Goal: Task Accomplishment & Management: Manage account settings

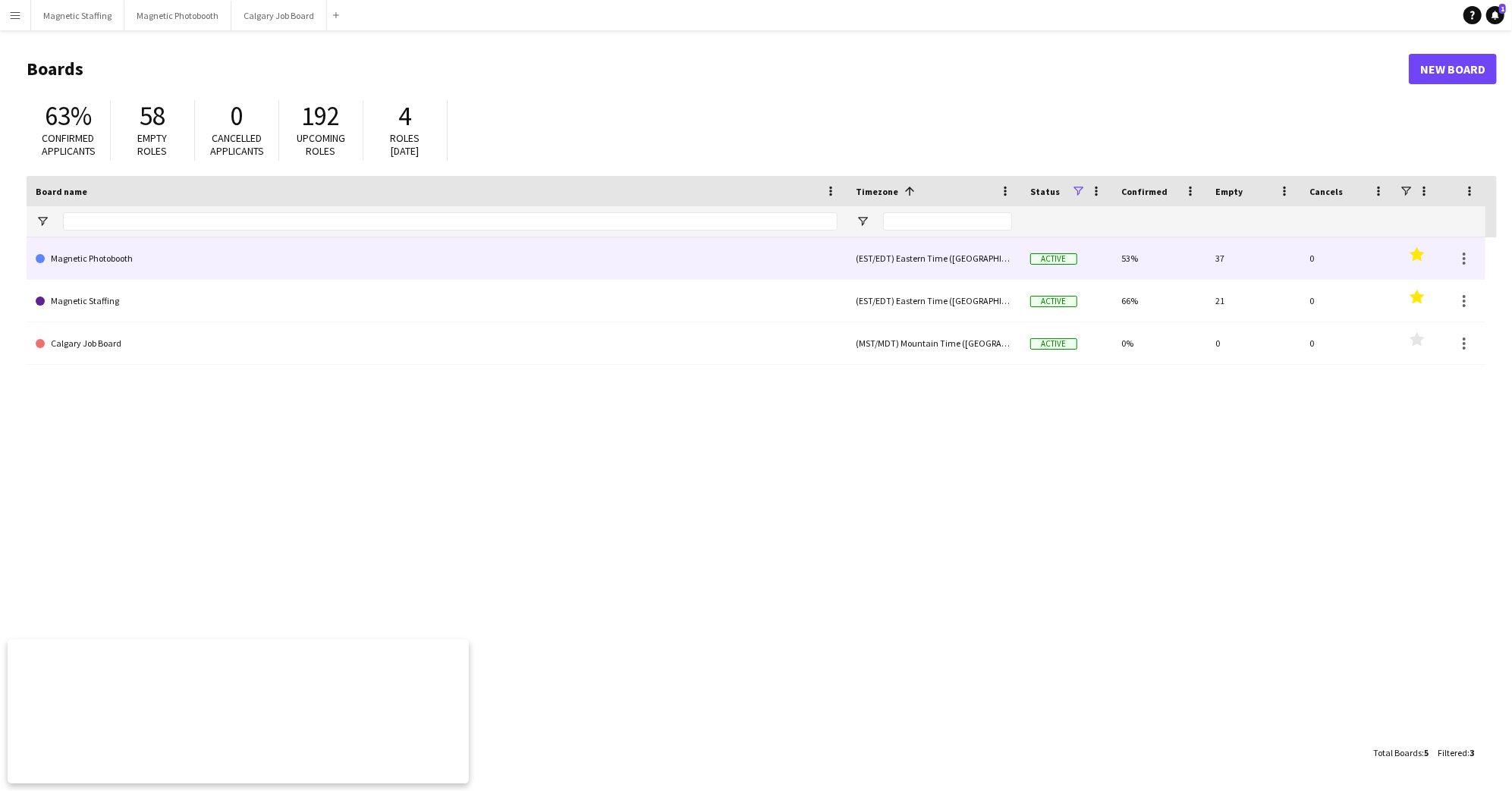
click at [104, 256] on link "Magnetic Photobooth" at bounding box center [436, 258] width 802 height 42
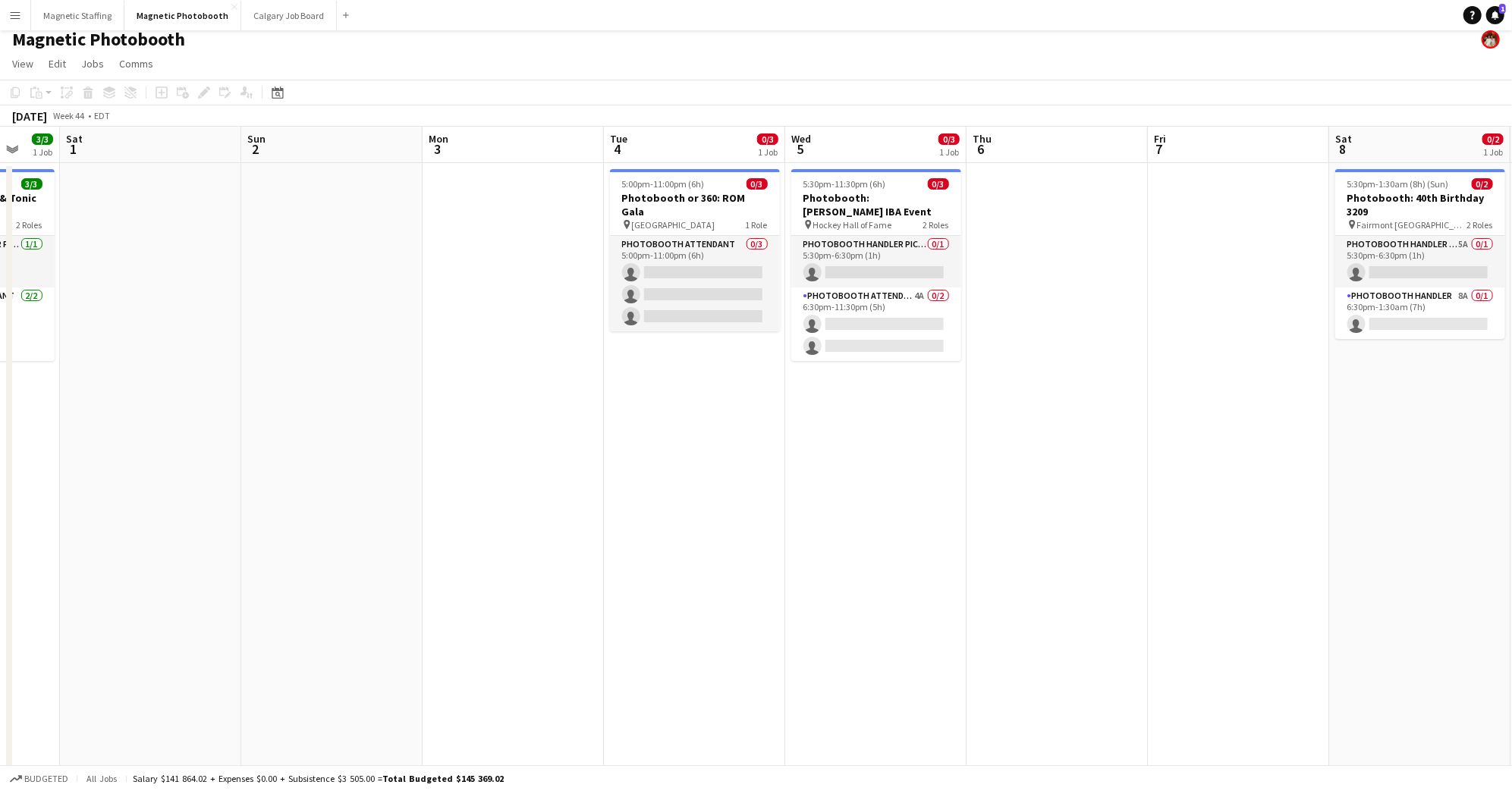
scroll to position [0, 485]
click at [890, 302] on app-card-role "Photobooth Attendant 4A 0/2 6:30pm-11:30pm (5h) single-neutral-actions single-n…" at bounding box center [874, 324] width 170 height 73
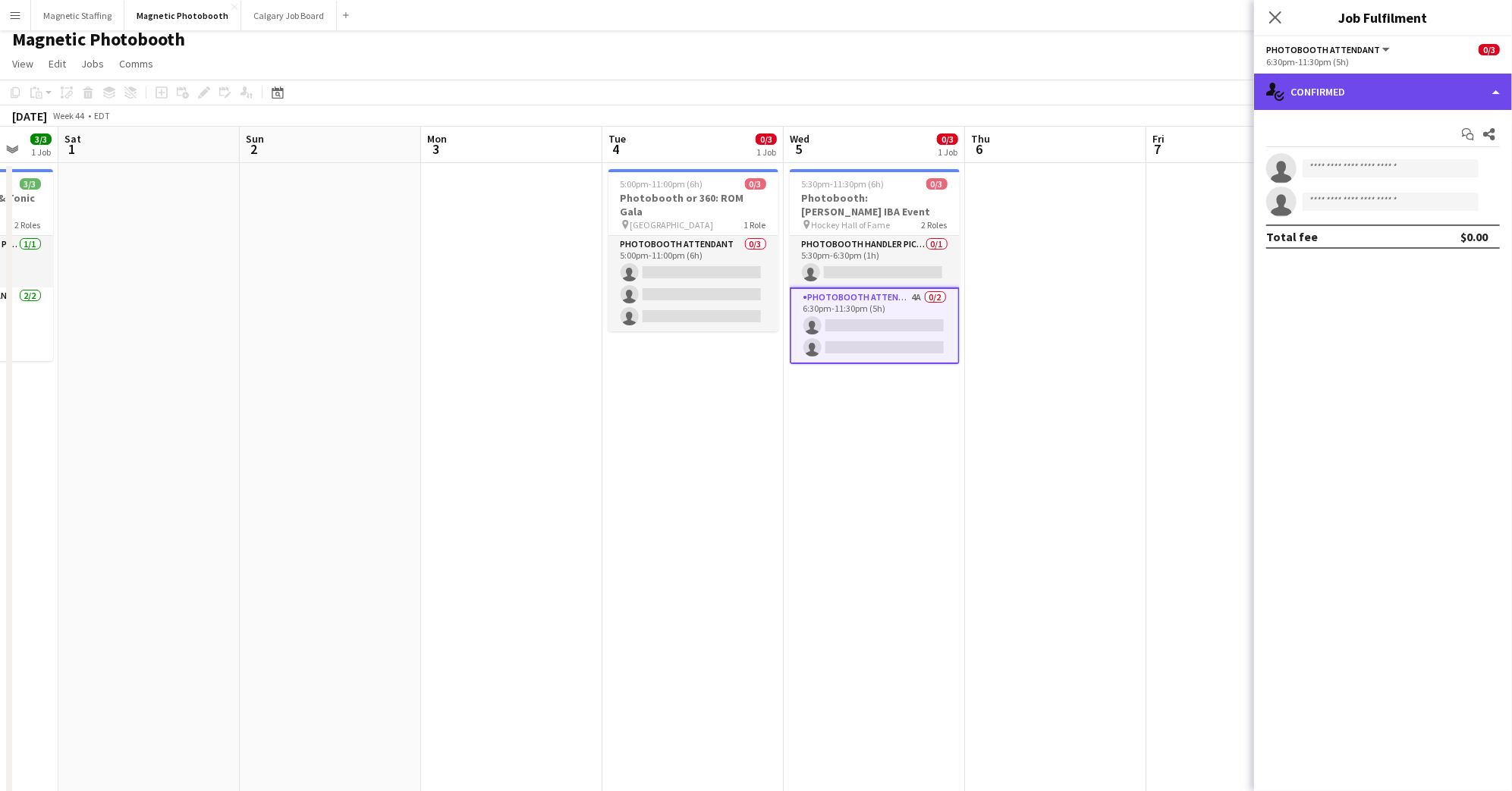
click at [1449, 85] on div "single-neutral-actions-check-2 Confirmed" at bounding box center [1382, 91] width 258 height 37
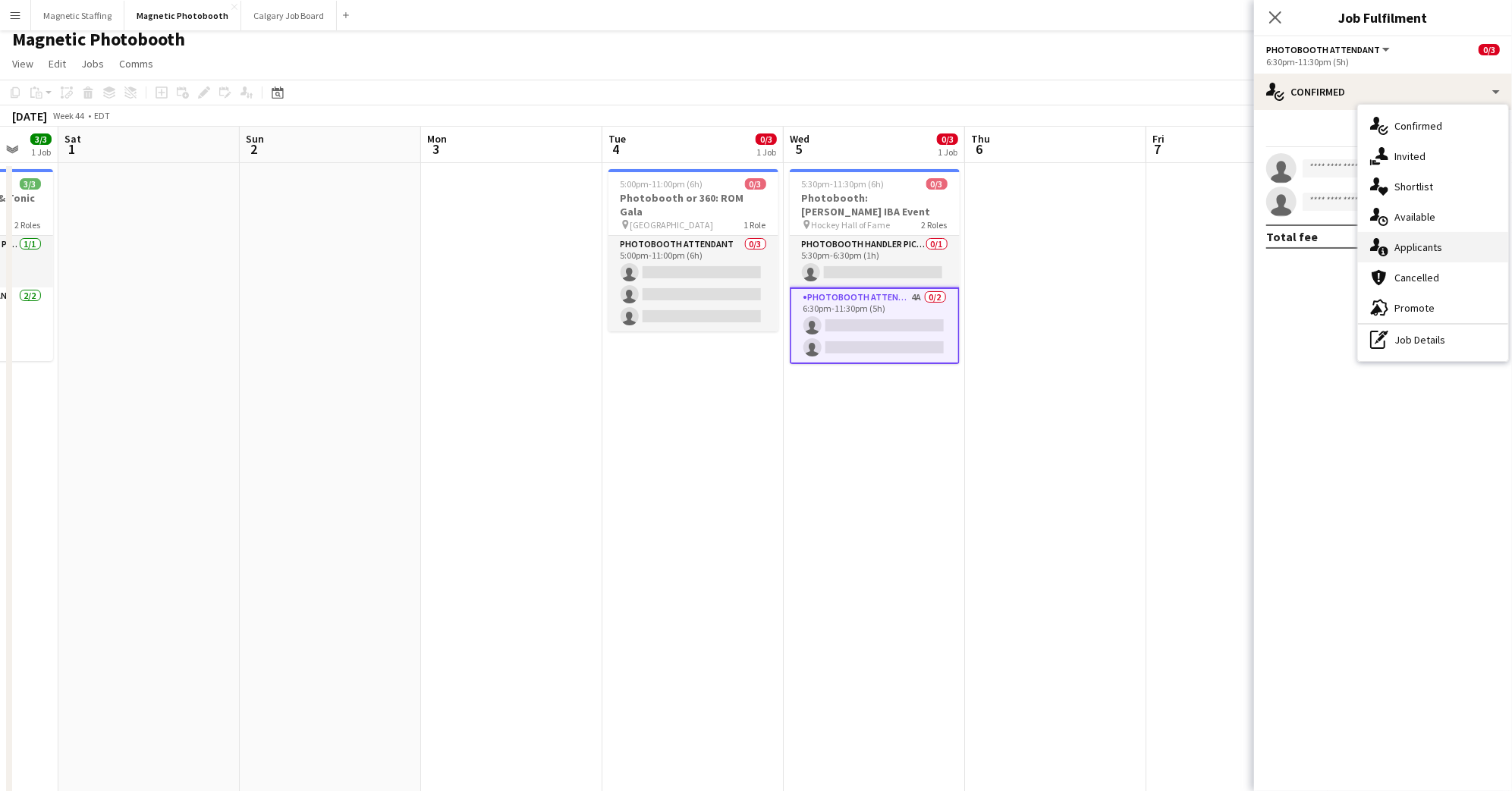
click at [1459, 245] on div "single-neutral-actions-information Applicants" at bounding box center [1433, 247] width 150 height 30
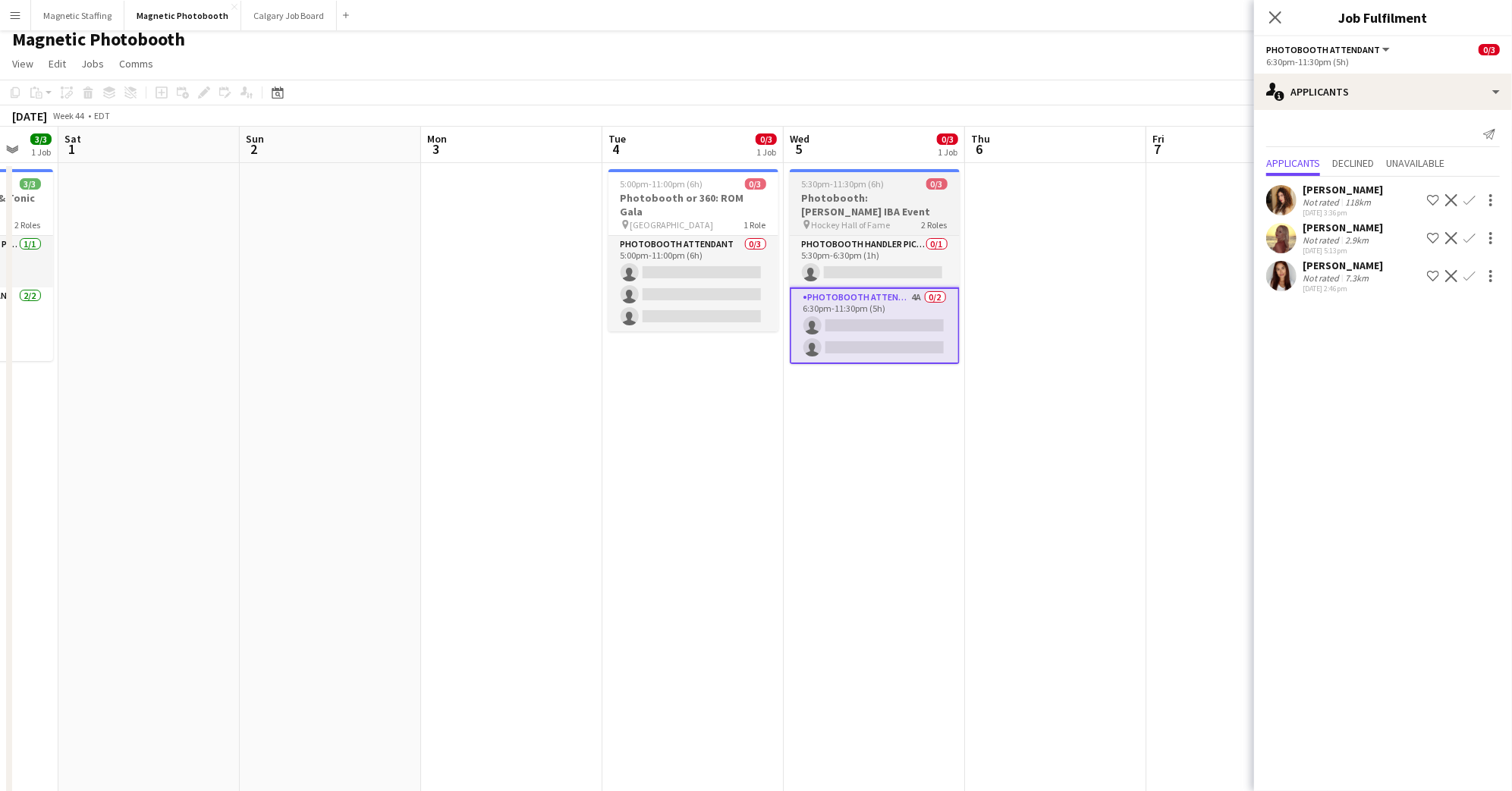
click at [881, 188] on span "5:30pm-11:30pm (6h)" at bounding box center [843, 184] width 83 height 11
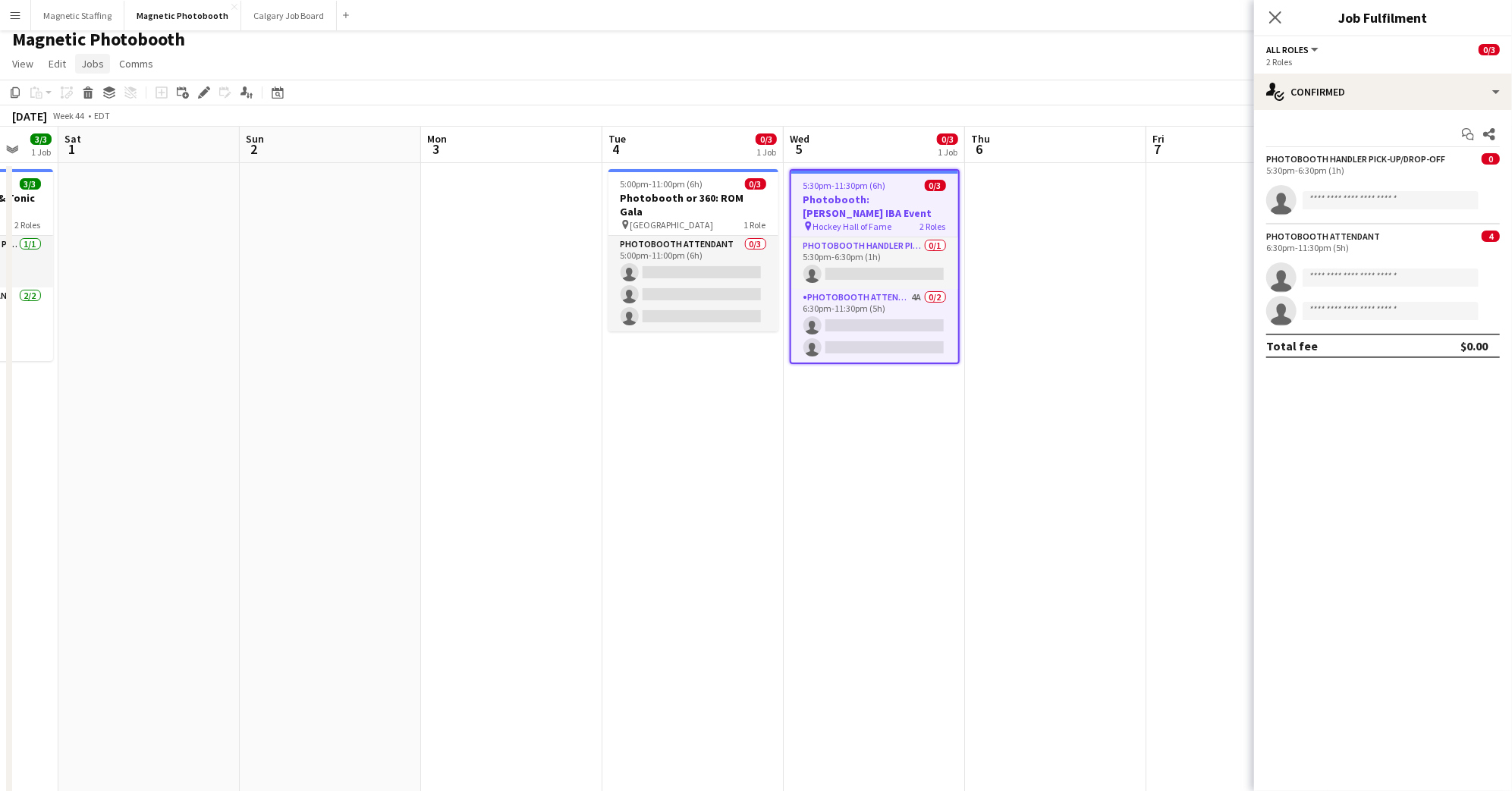
click at [92, 67] on span "Jobs" at bounding box center [92, 63] width 23 height 14
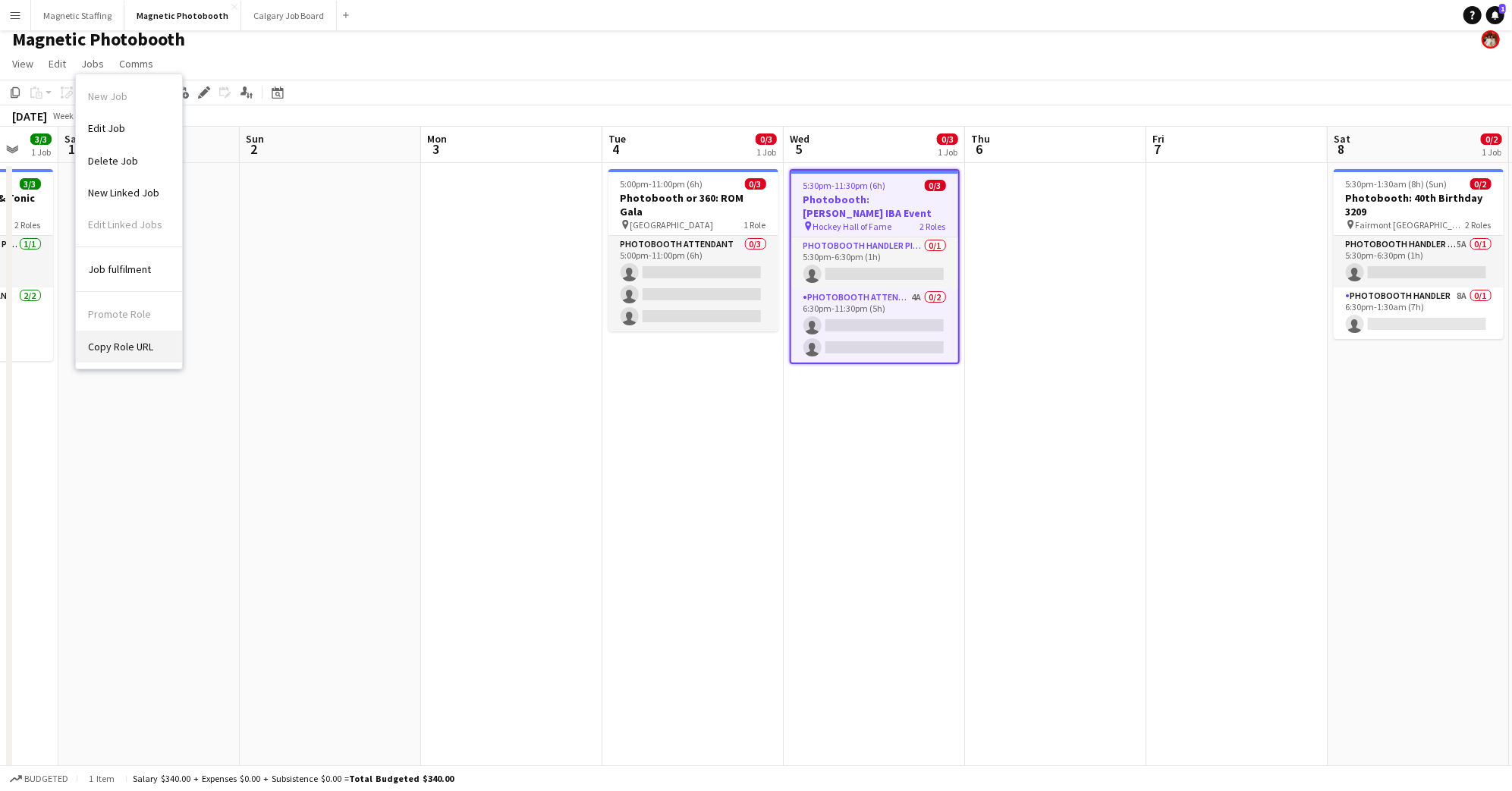
click at [147, 340] on span "Copy Role URL" at bounding box center [120, 346] width 65 height 14
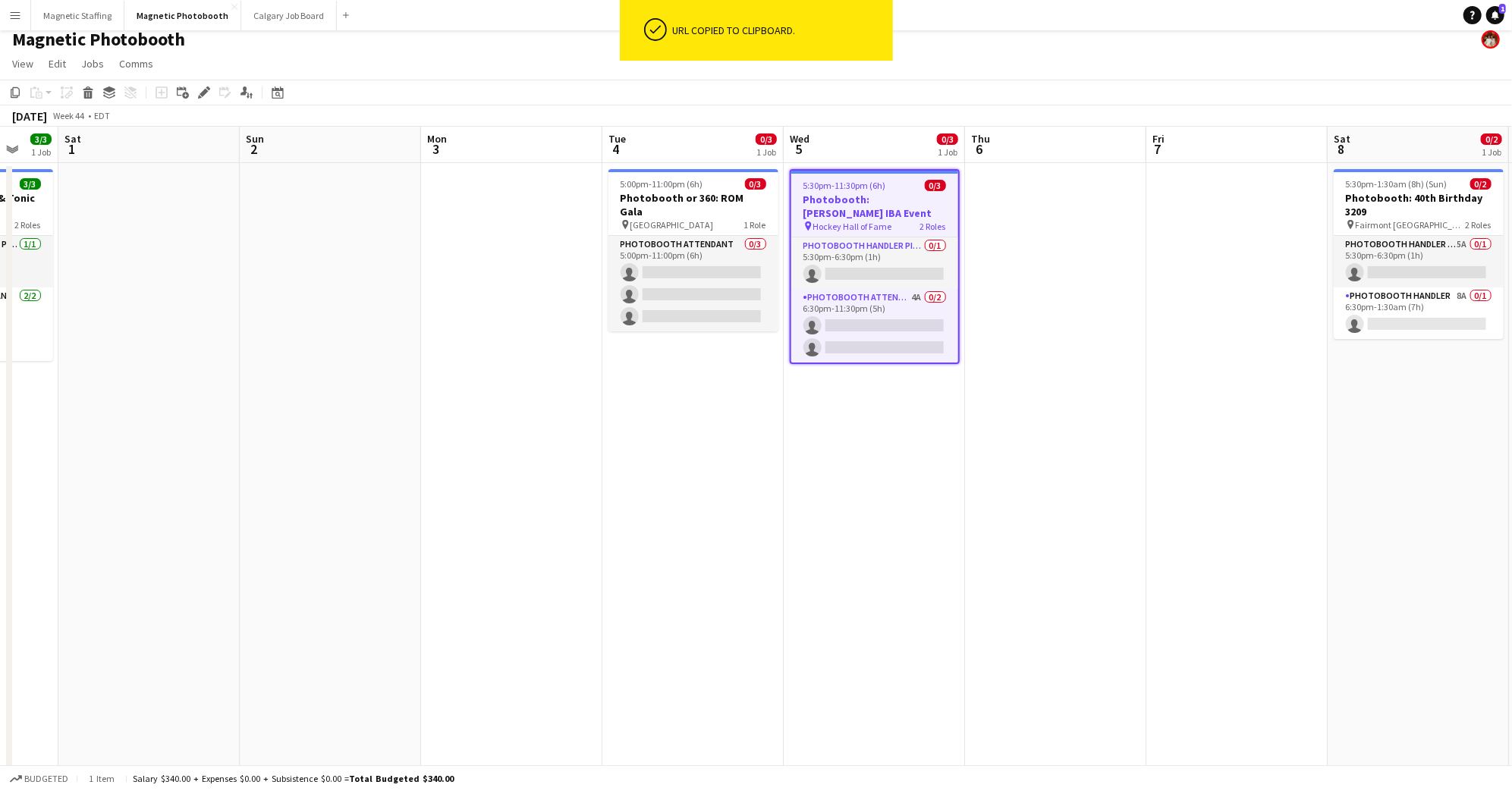
click at [859, 195] on h3 "Photobooth: [PERSON_NAME] IBA Event" at bounding box center [874, 206] width 166 height 27
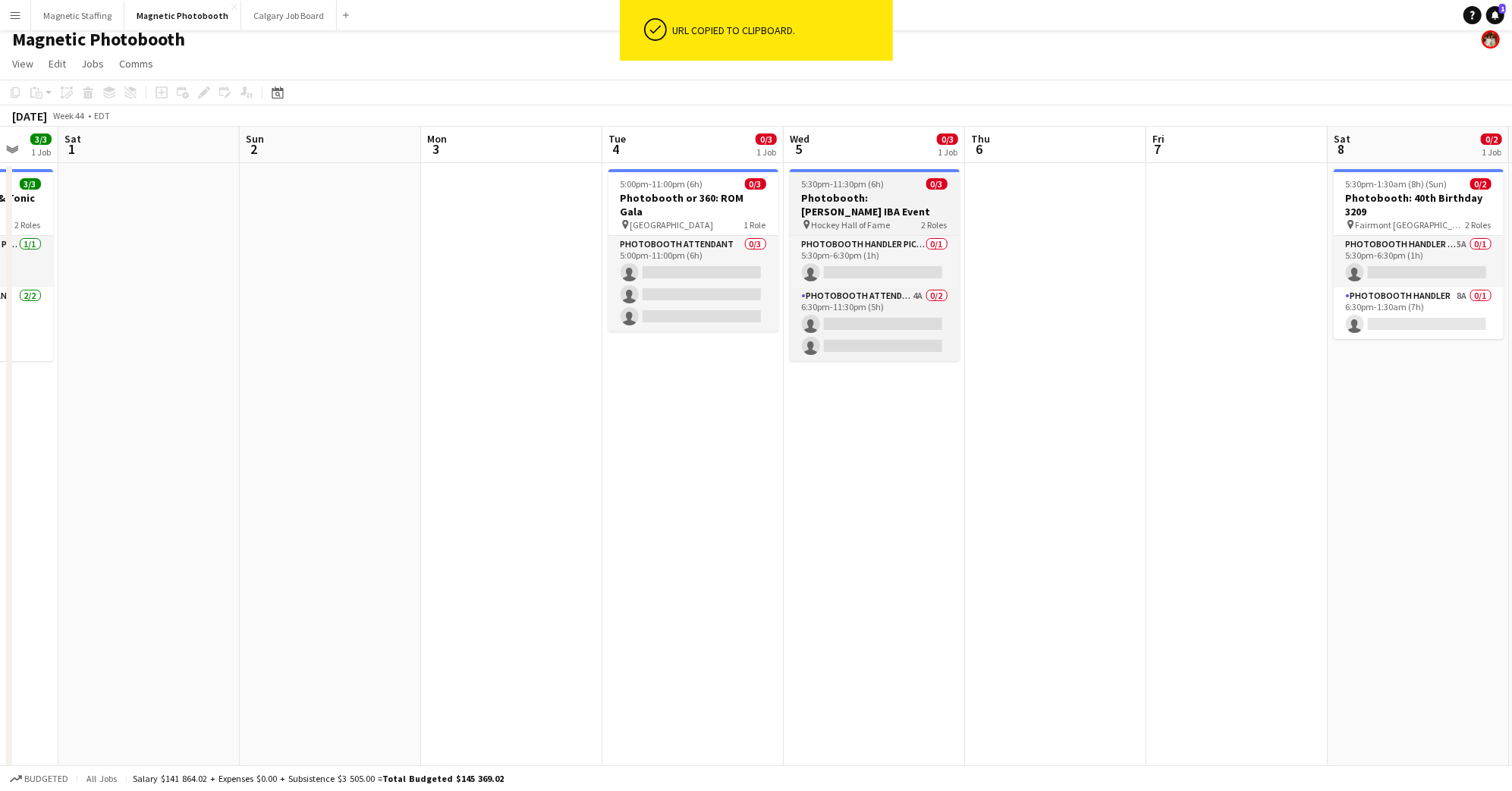
click at [859, 195] on h3 "Photobooth: [PERSON_NAME] IBA Event" at bounding box center [874, 204] width 170 height 27
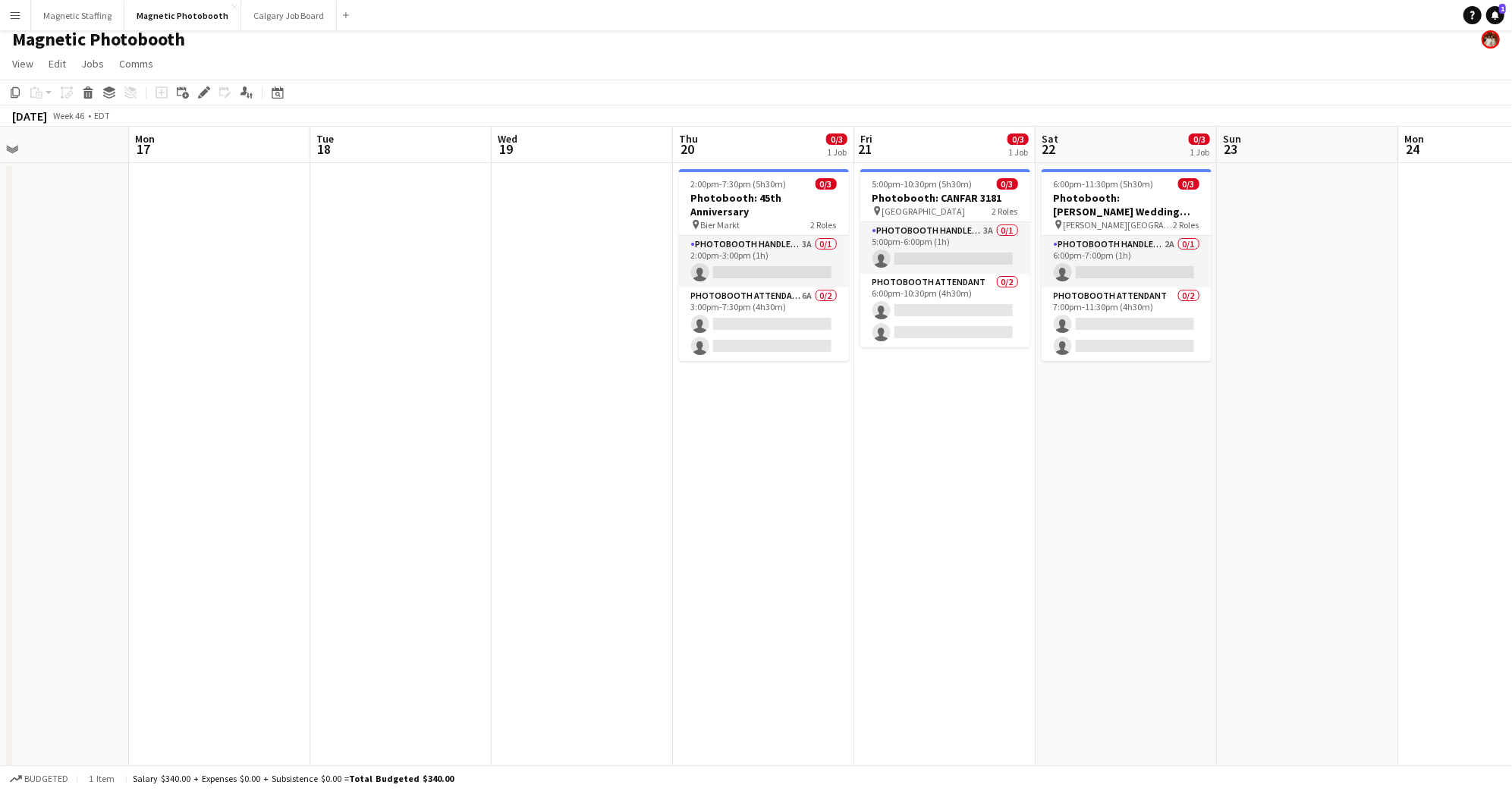
scroll to position [0, 600]
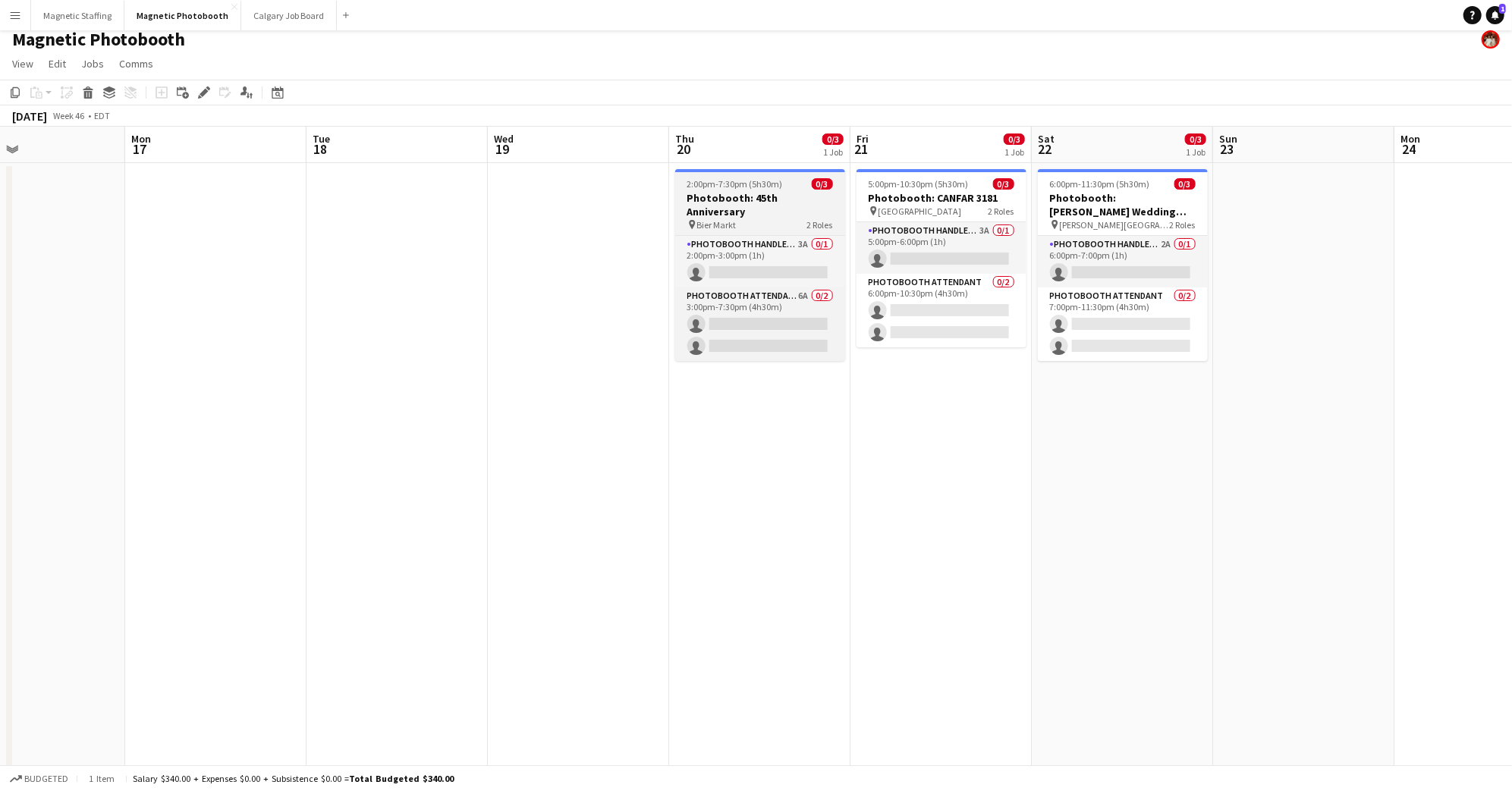
click at [726, 193] on h3 "Photobooth: 45th Anniversary" at bounding box center [760, 204] width 170 height 27
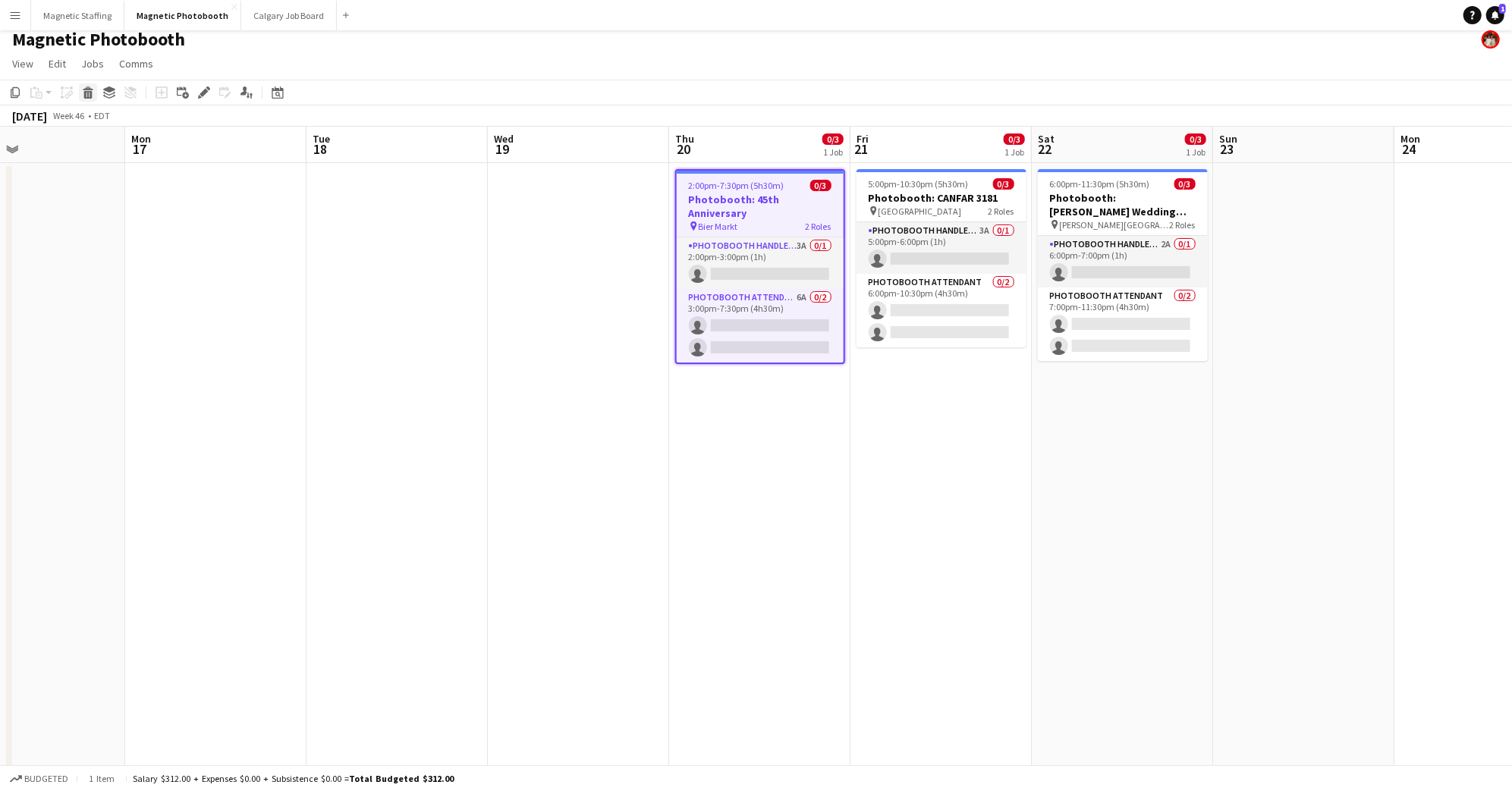
click at [90, 92] on icon at bounding box center [88, 95] width 8 height 8
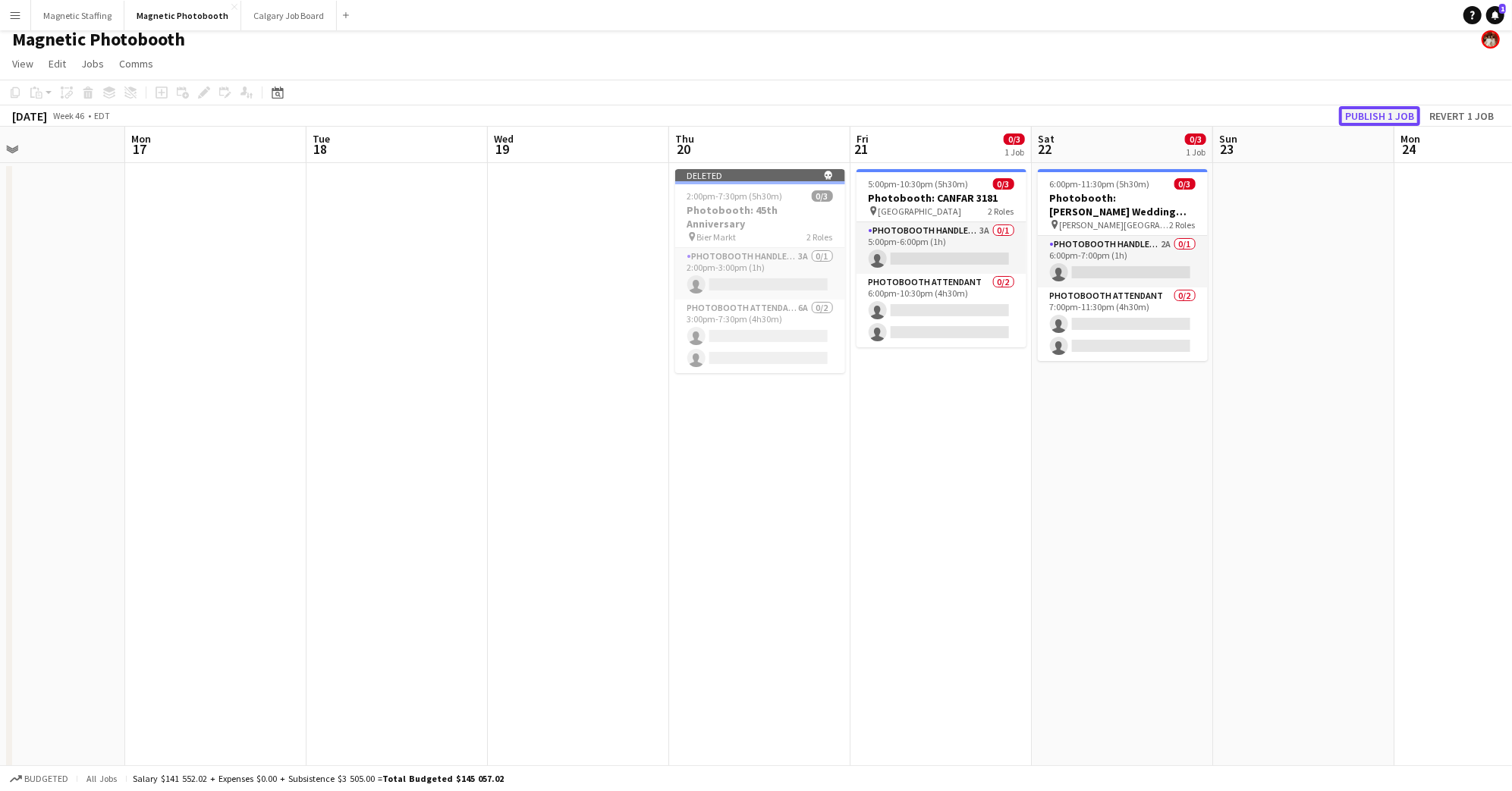
click at [1371, 112] on button "Publish 1 job" at bounding box center [1379, 116] width 81 height 20
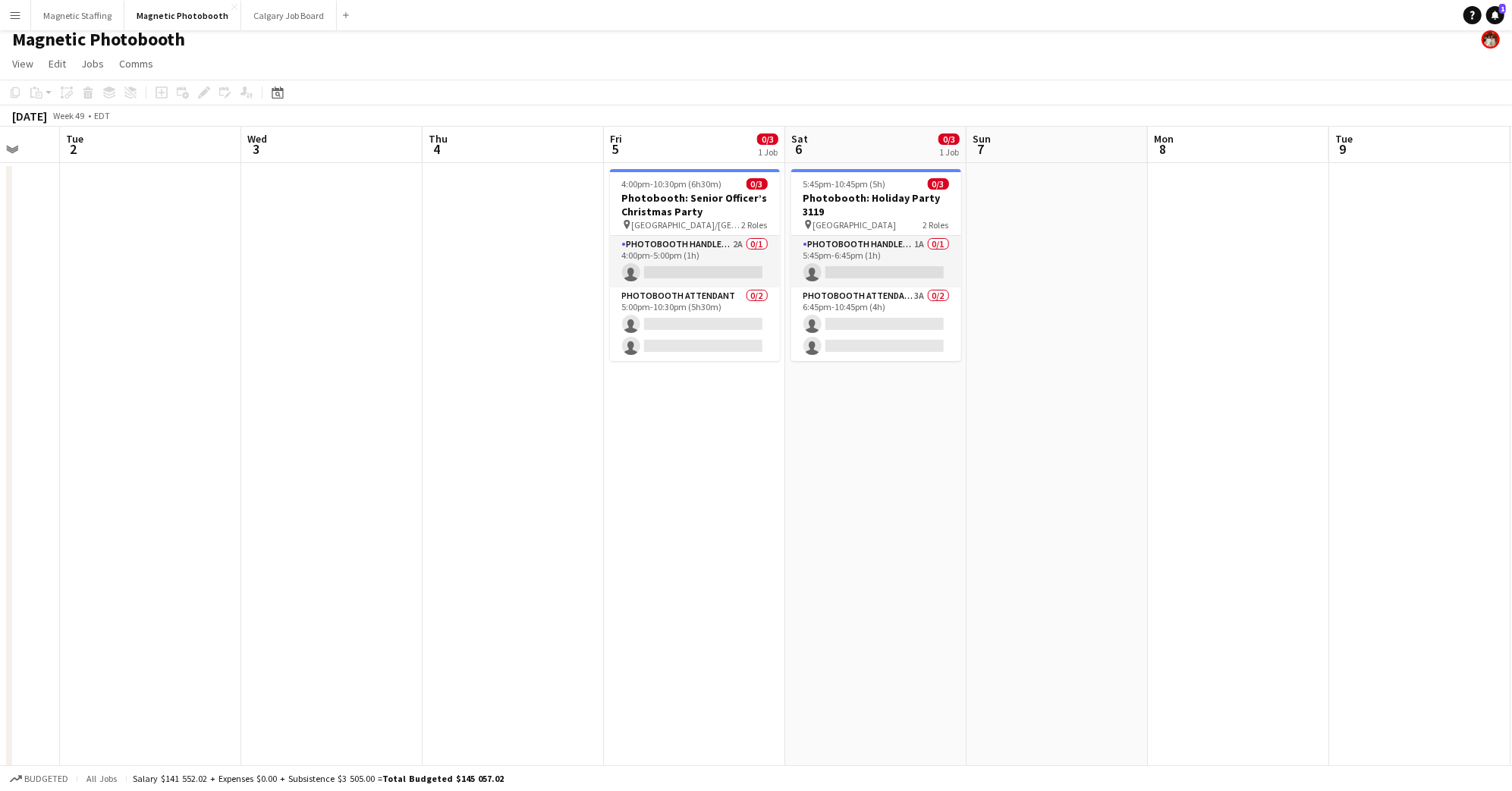
scroll to position [0, 486]
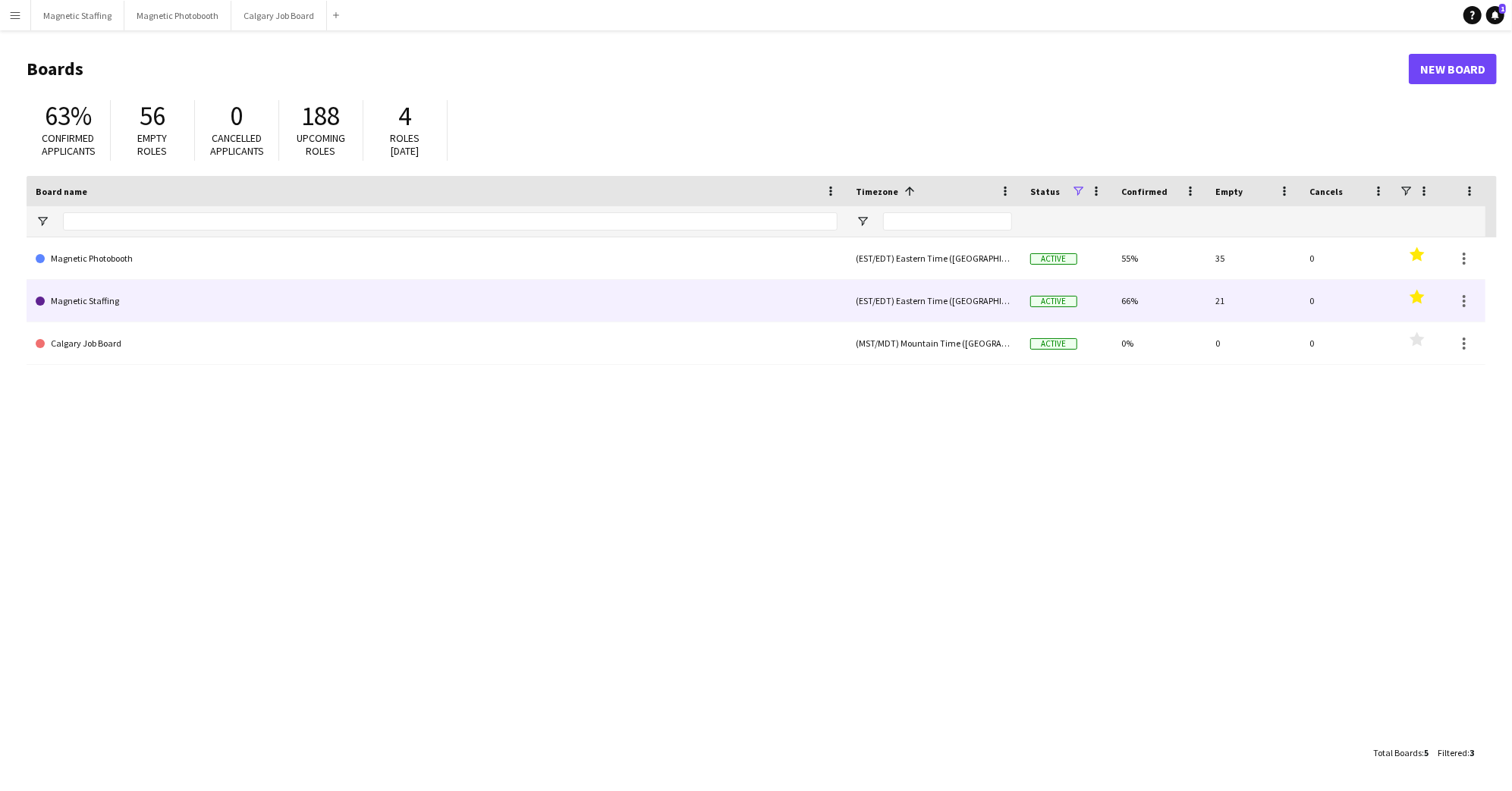
click at [69, 309] on link "Magnetic Staffing" at bounding box center [436, 301] width 802 height 42
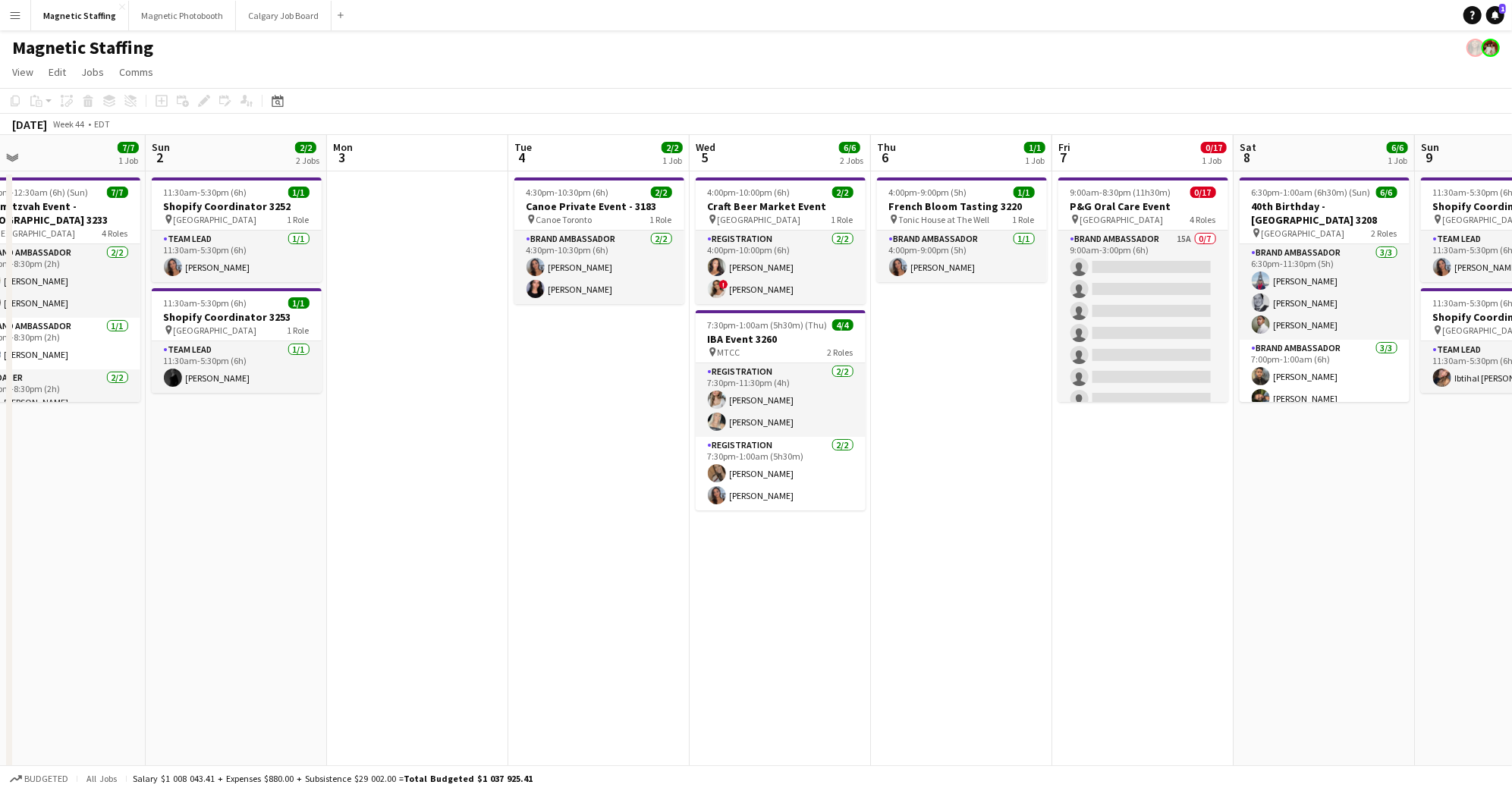
scroll to position [0, 591]
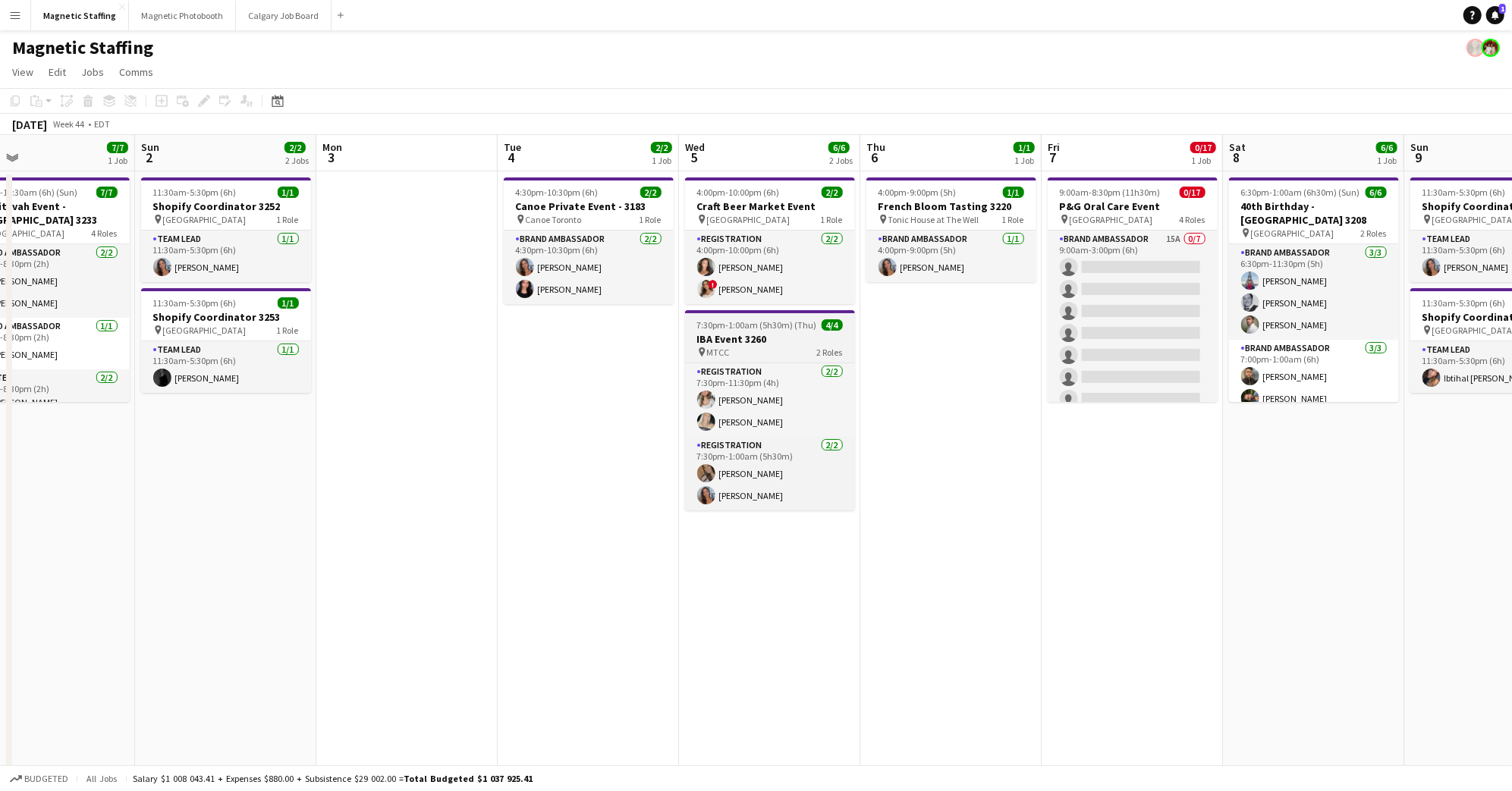
click at [717, 351] on span "MTCC" at bounding box center [718, 353] width 23 height 11
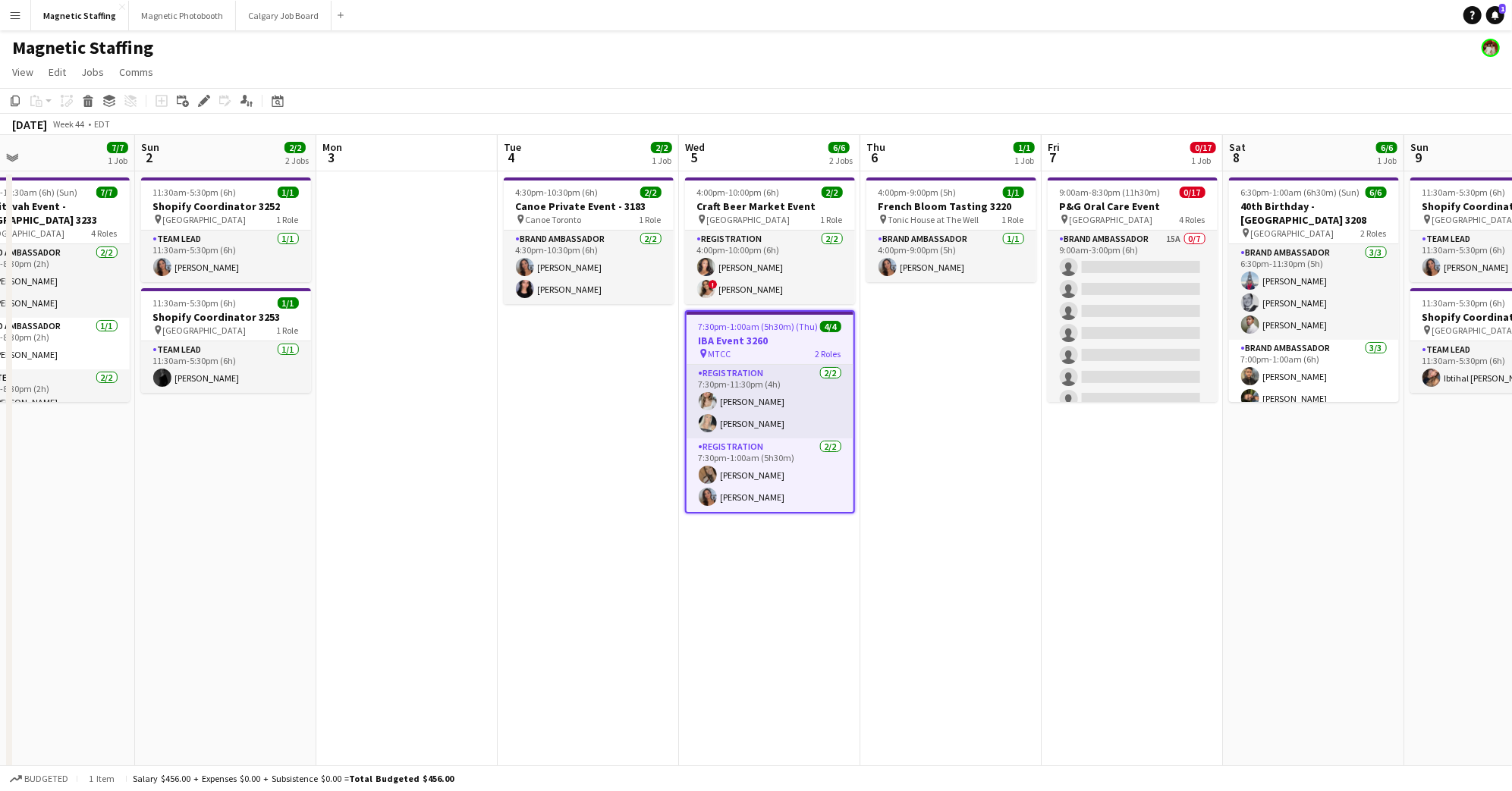
click at [720, 351] on span "MTCC" at bounding box center [719, 354] width 23 height 11
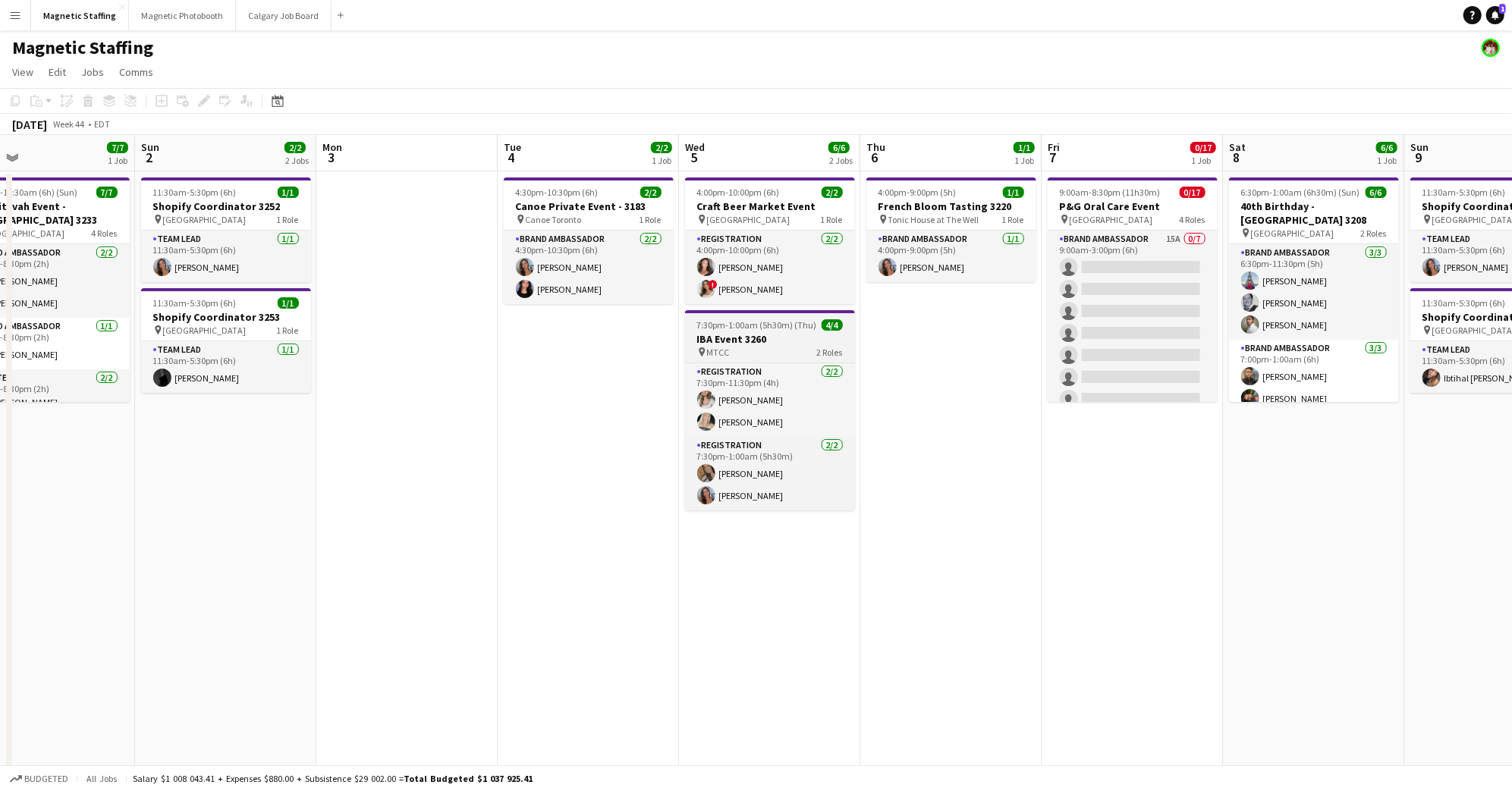
click at [720, 351] on span "MTCC" at bounding box center [718, 353] width 23 height 11
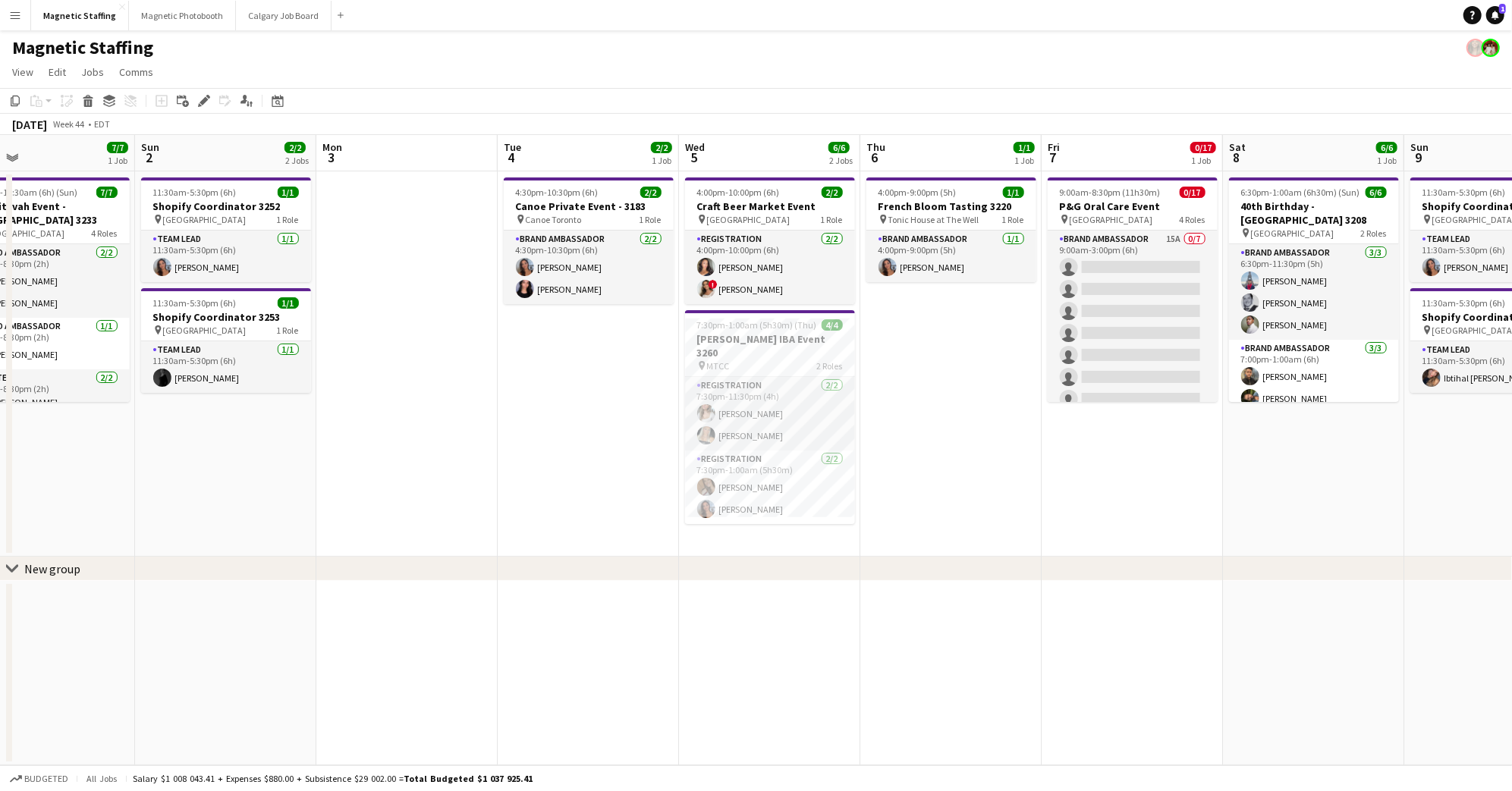
click at [1009, 527] on app-date-cell "4:00pm-9:00pm (5h) 1/1 French Bloom Tasting 3220 pin Tonic House at The Well 1 …" at bounding box center [951, 364] width 181 height 386
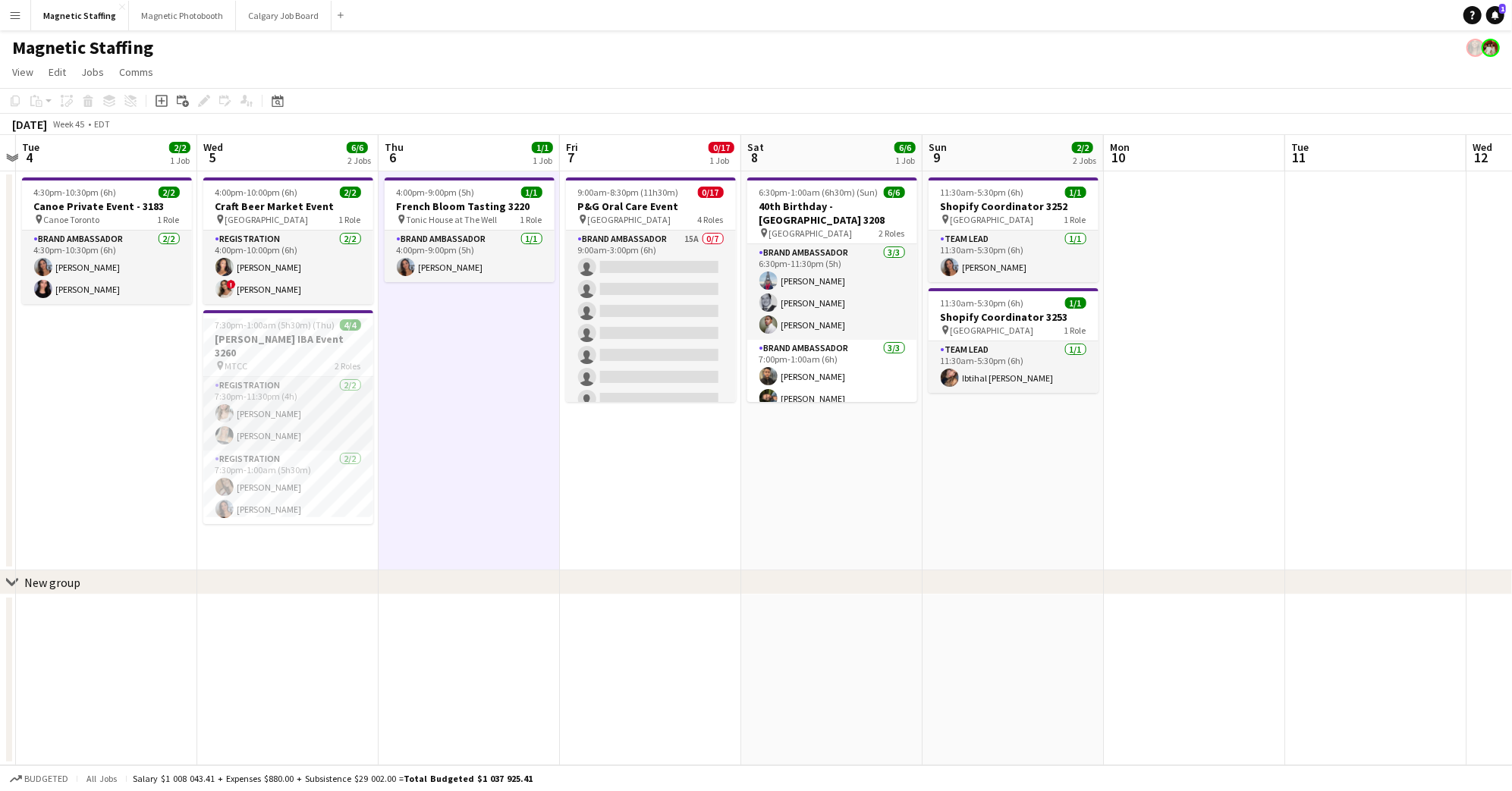
scroll to position [0, 711]
click at [820, 210] on h3 "40th Birthday - Royal York Hotel 3208" at bounding box center [830, 213] width 170 height 27
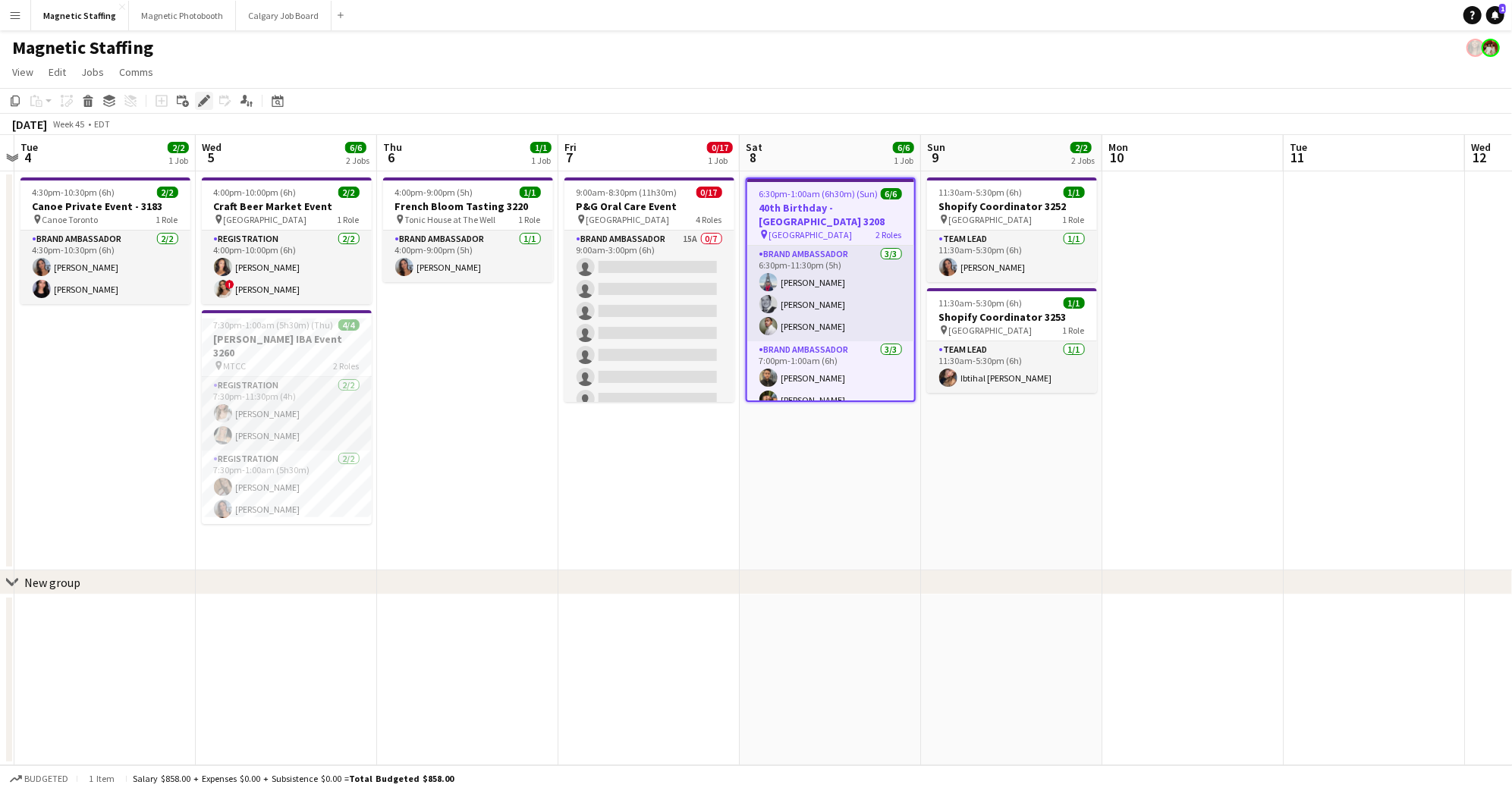
click at [200, 105] on icon "Edit" at bounding box center [204, 101] width 12 height 12
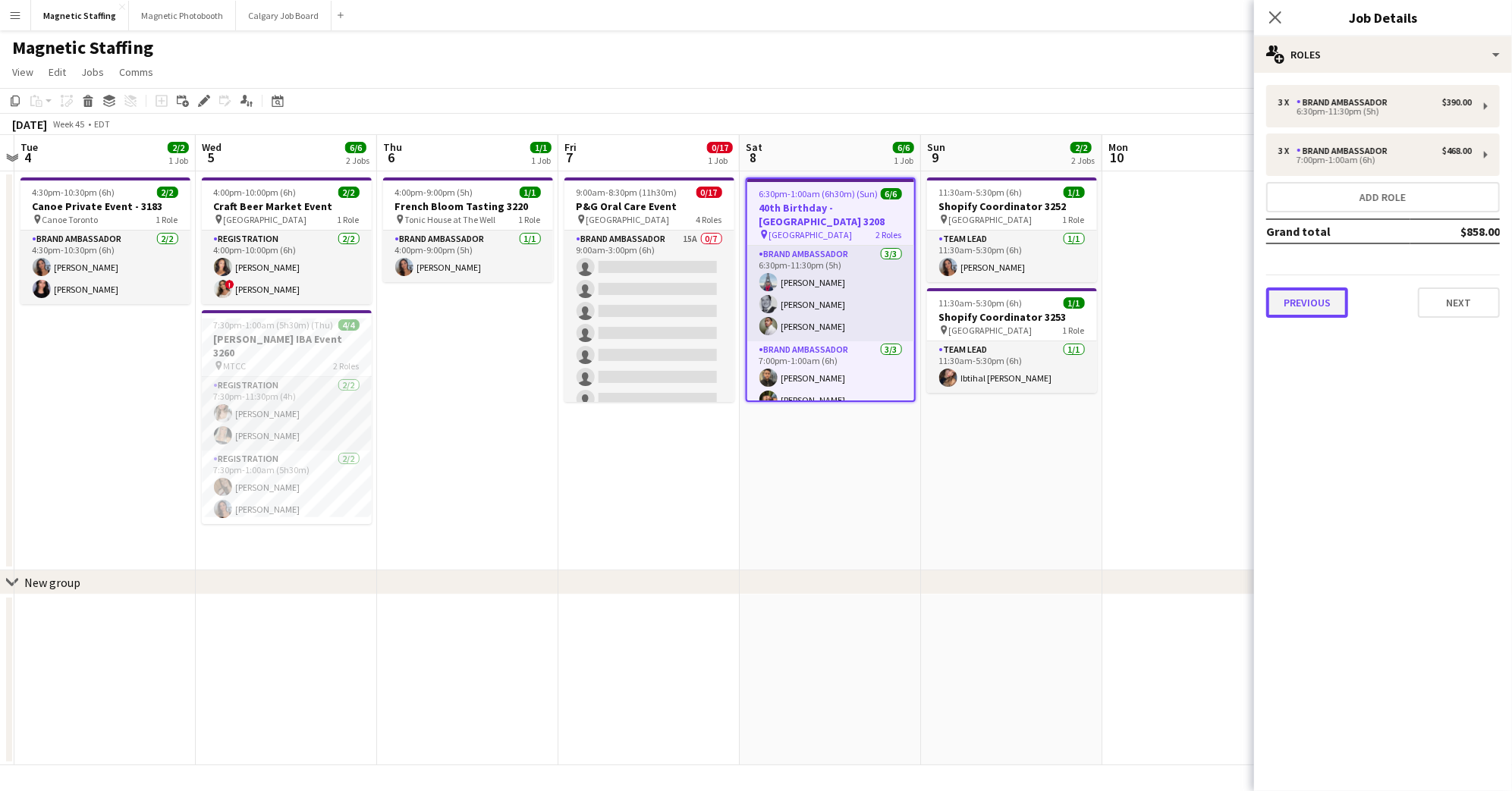
click at [1324, 296] on button "Previous" at bounding box center [1306, 303] width 82 height 30
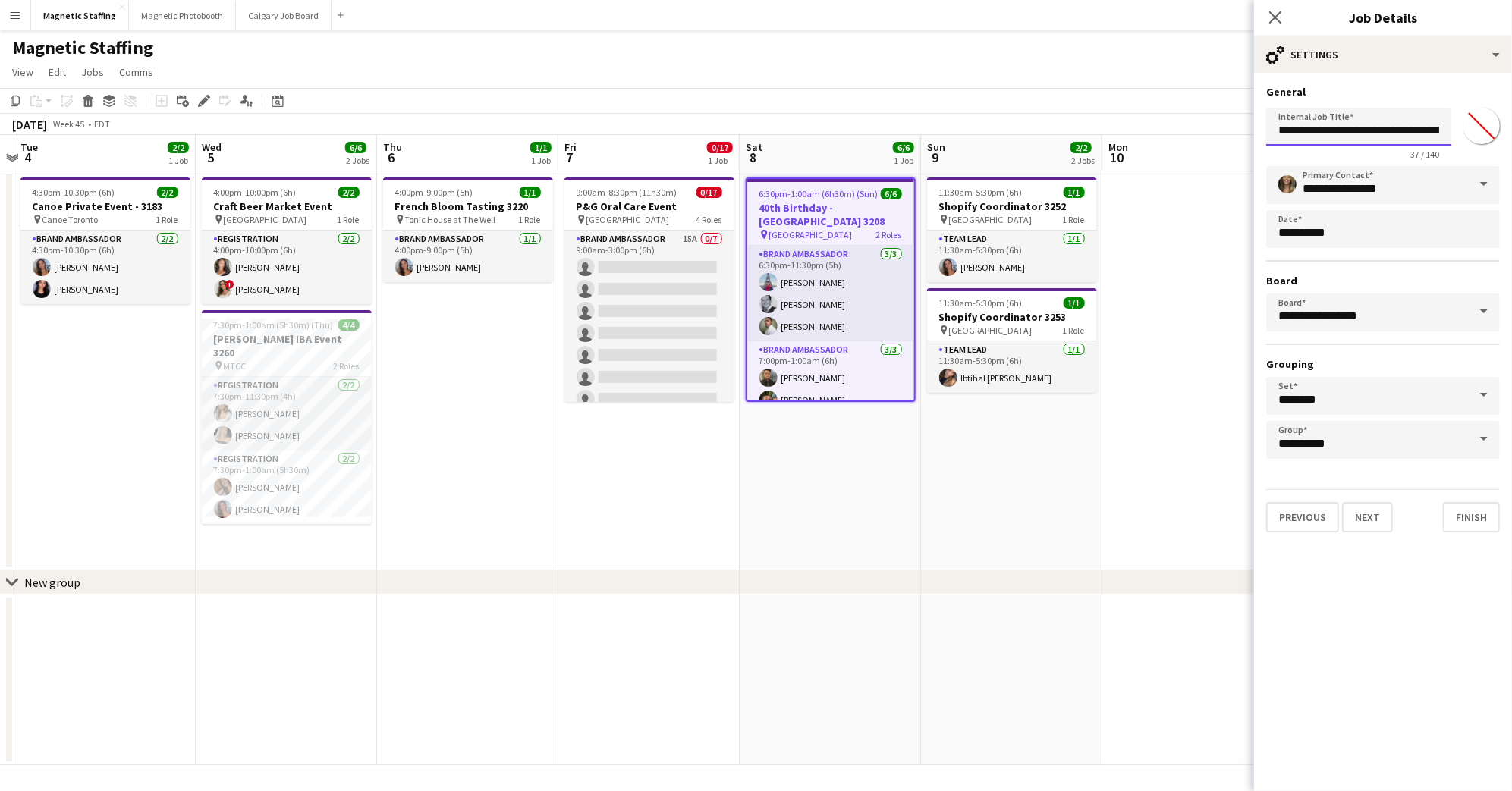
click at [1352, 130] on input "**********" at bounding box center [1358, 127] width 185 height 38
type input "**********"
click at [1485, 513] on button "Finish" at bounding box center [1471, 517] width 56 height 30
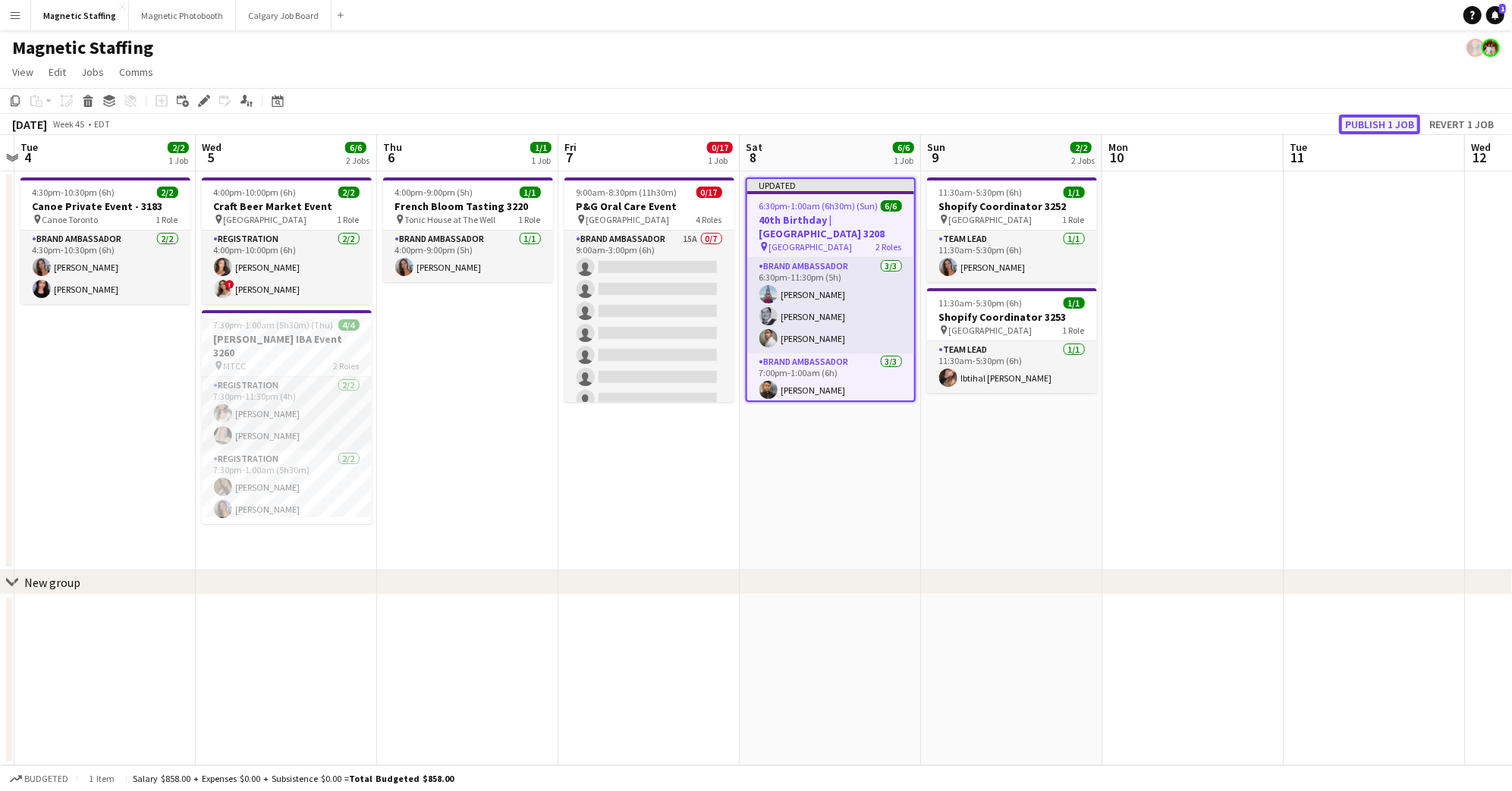
click at [1390, 120] on button "Publish 1 job" at bounding box center [1379, 124] width 81 height 20
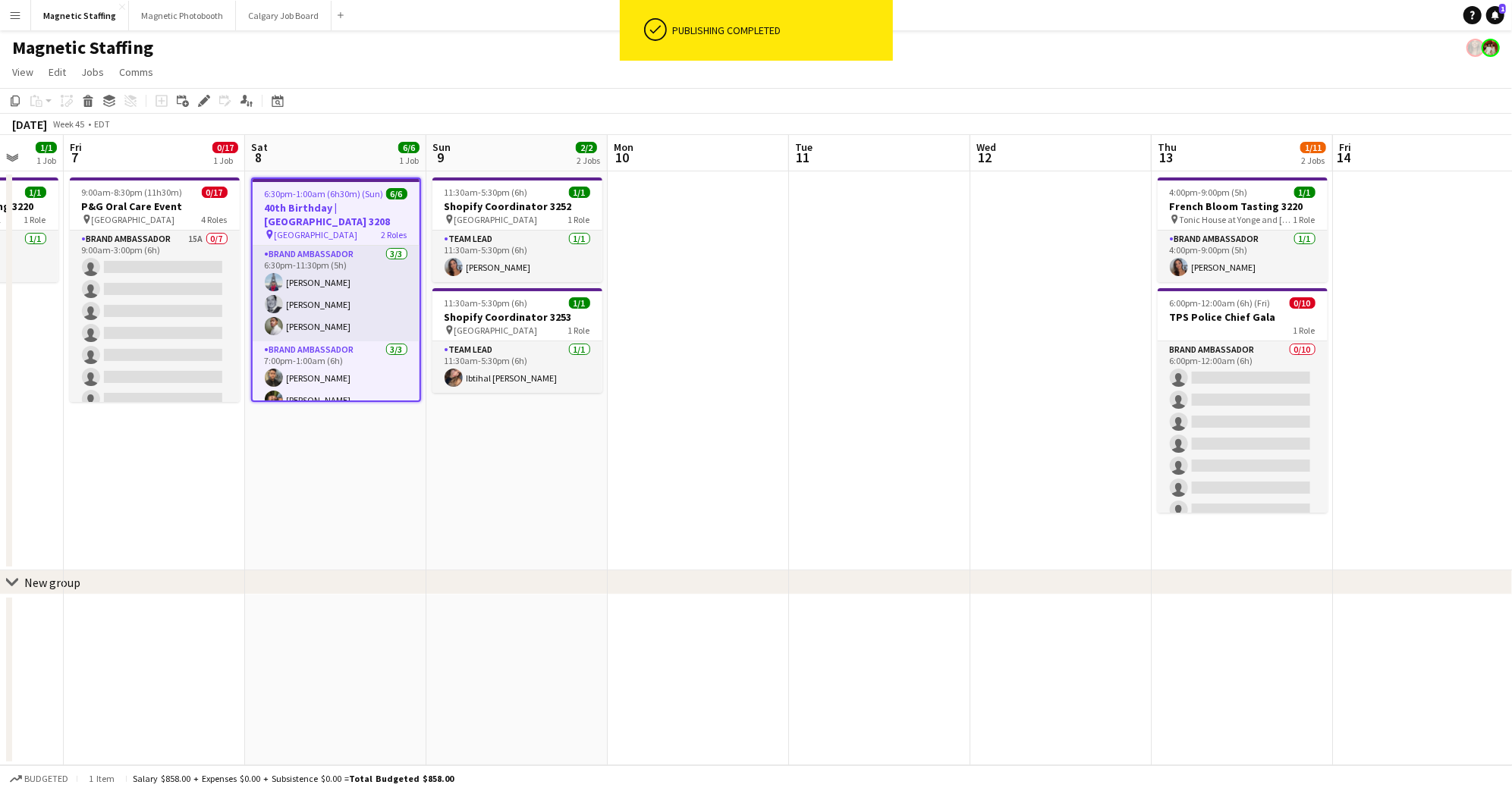
scroll to position [0, 534]
